Goal: Go to known website: Access a specific website the user already knows

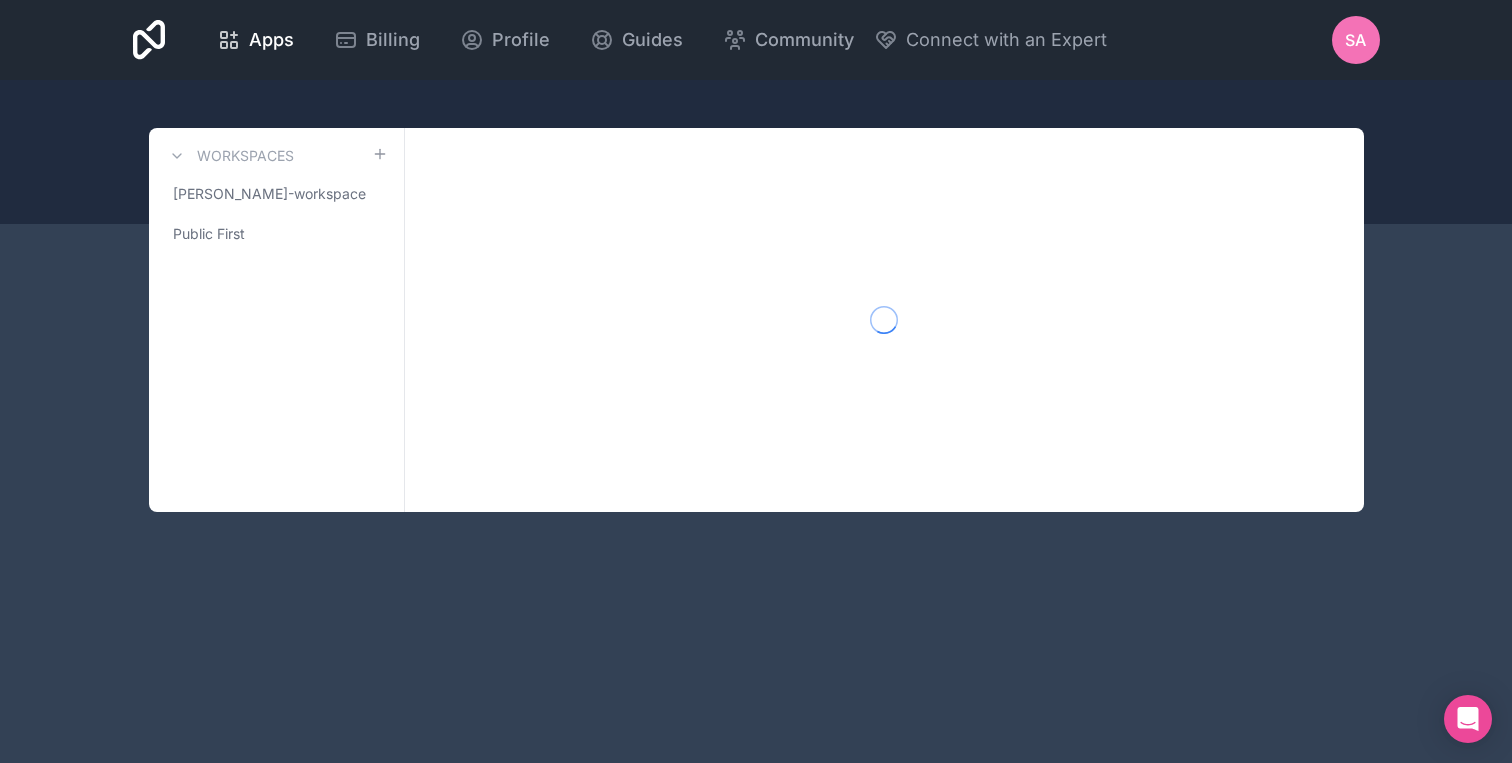
click at [1351, 44] on span "SA" at bounding box center [1355, 40] width 21 height 24
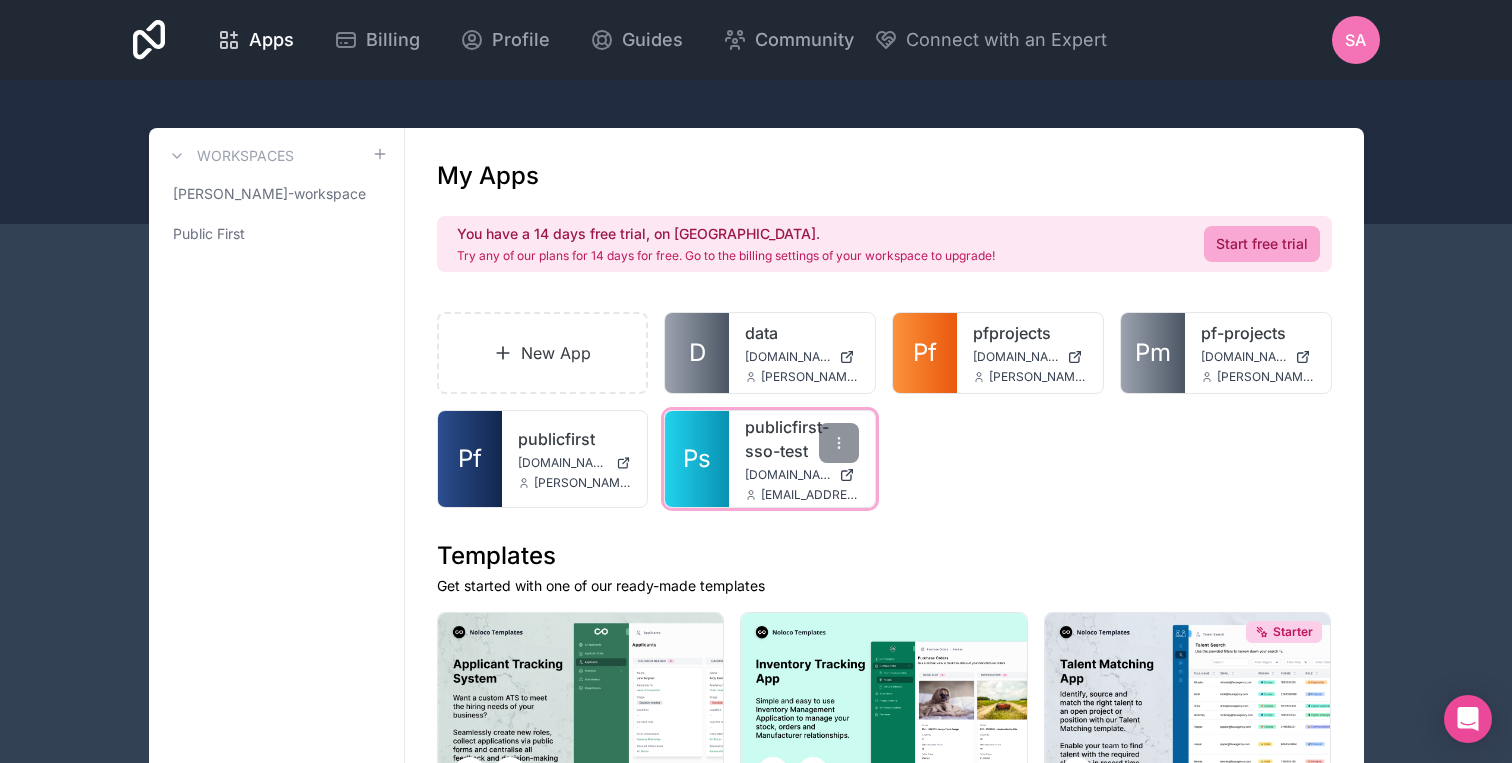
click at [751, 471] on span "[DOMAIN_NAME]" at bounding box center [788, 475] width 86 height 16
click at [783, 481] on span "[DOMAIN_NAME]" at bounding box center [788, 475] width 86 height 16
click at [782, 456] on link "publicfirst-sso-test" at bounding box center [802, 439] width 114 height 48
